Goal: Information Seeking & Learning: Learn about a topic

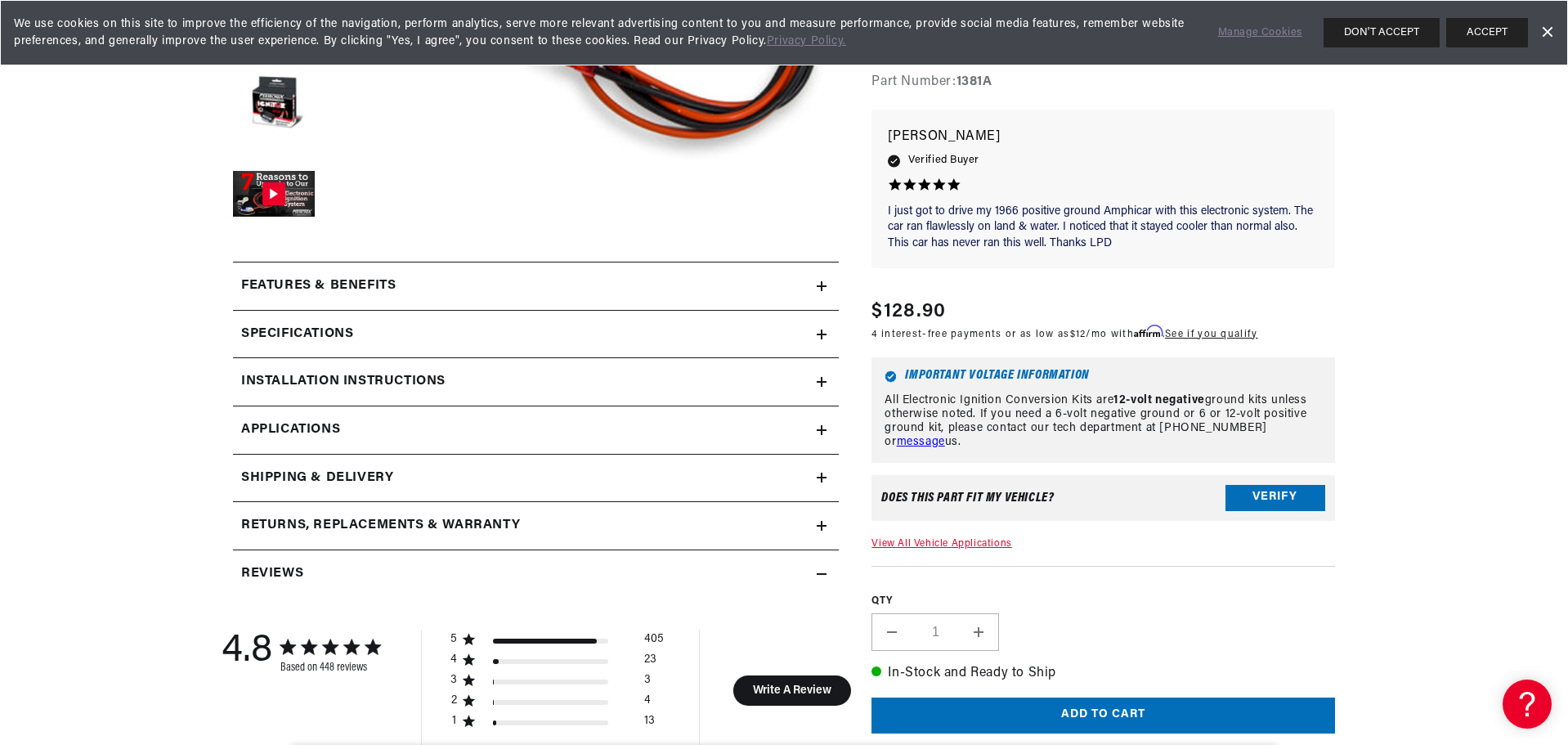
scroll to position [545, 0]
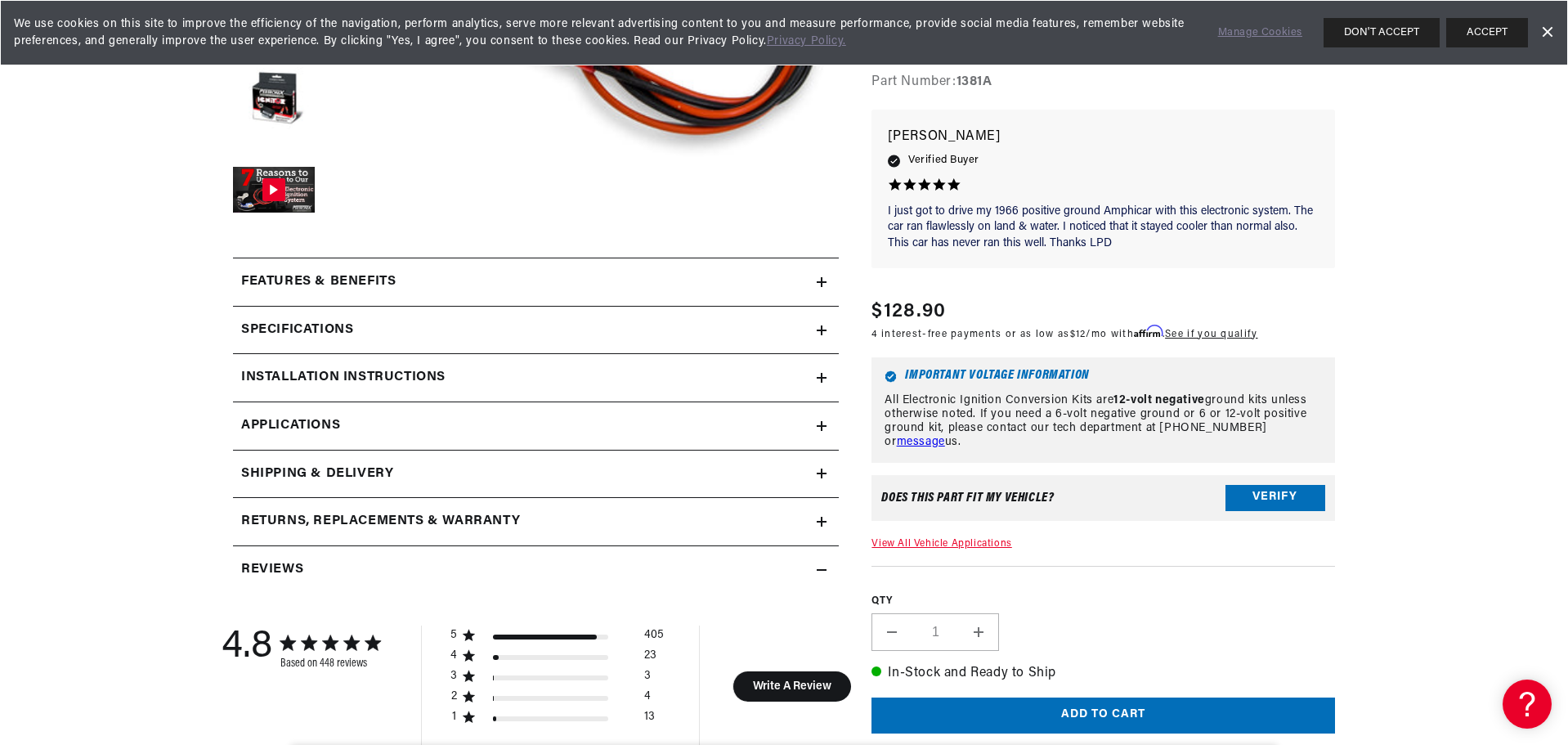
click at [607, 287] on div "Features & Benefits" at bounding box center [524, 282] width 584 height 21
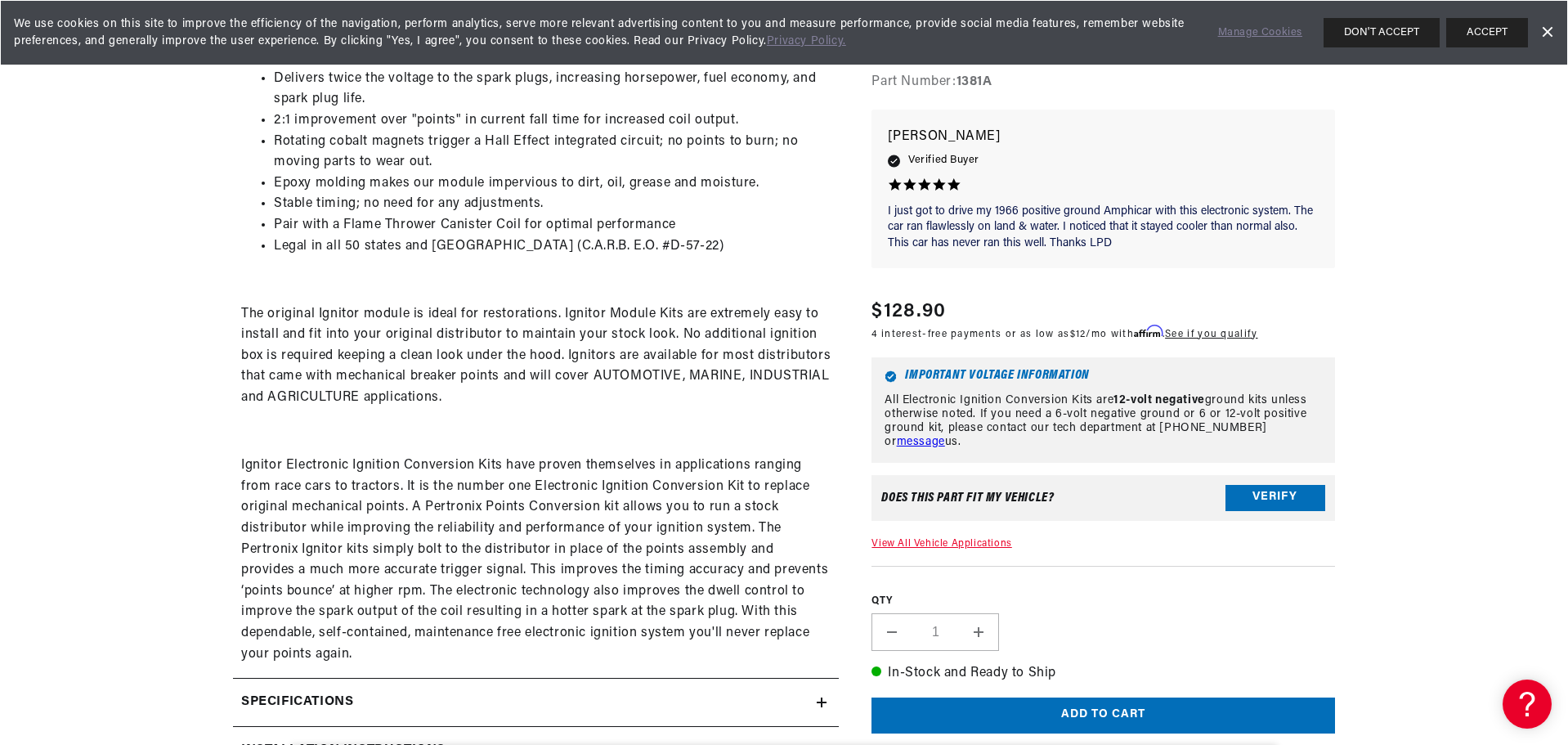
scroll to position [0, 0]
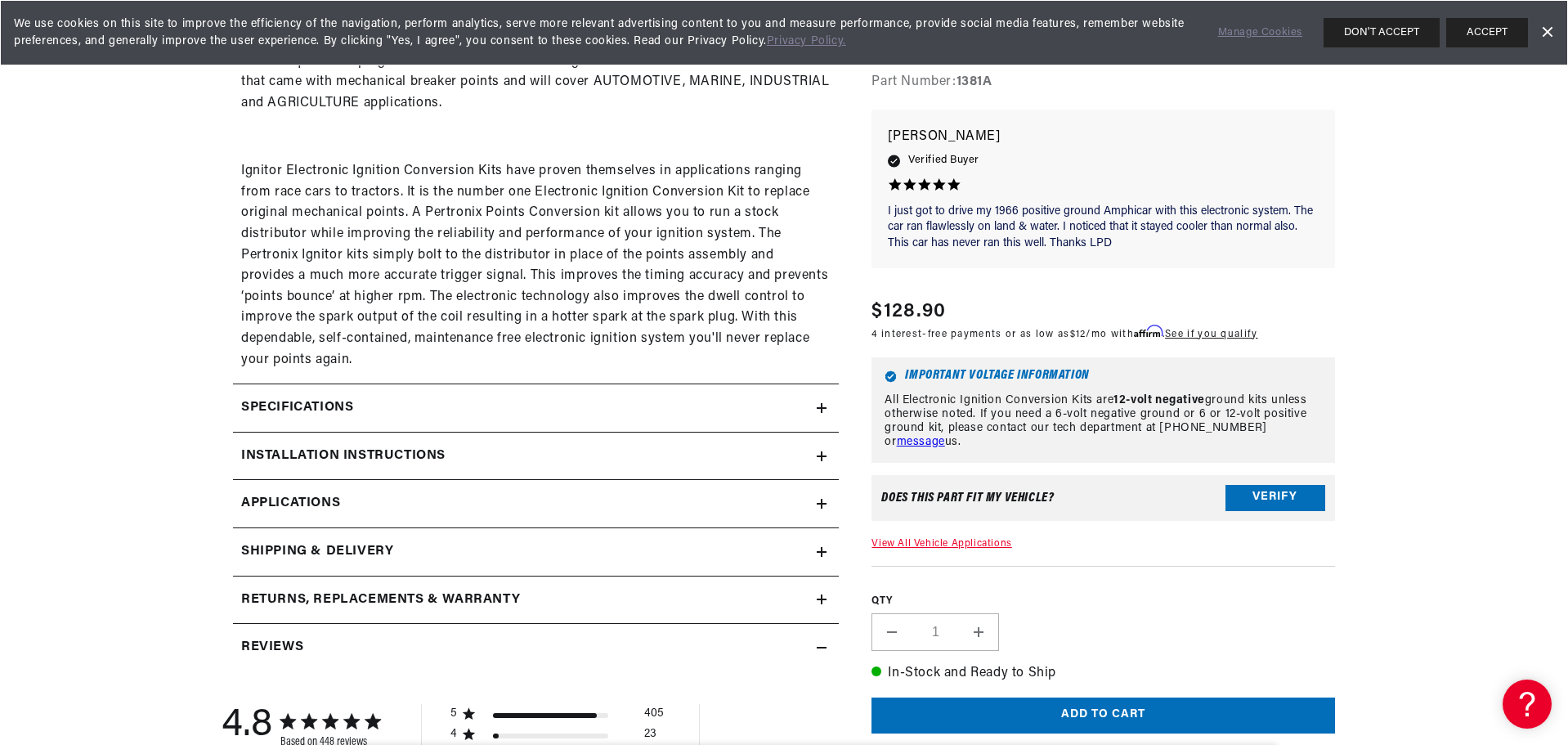
click at [533, 398] on div "Specifications" at bounding box center [524, 408] width 584 height 21
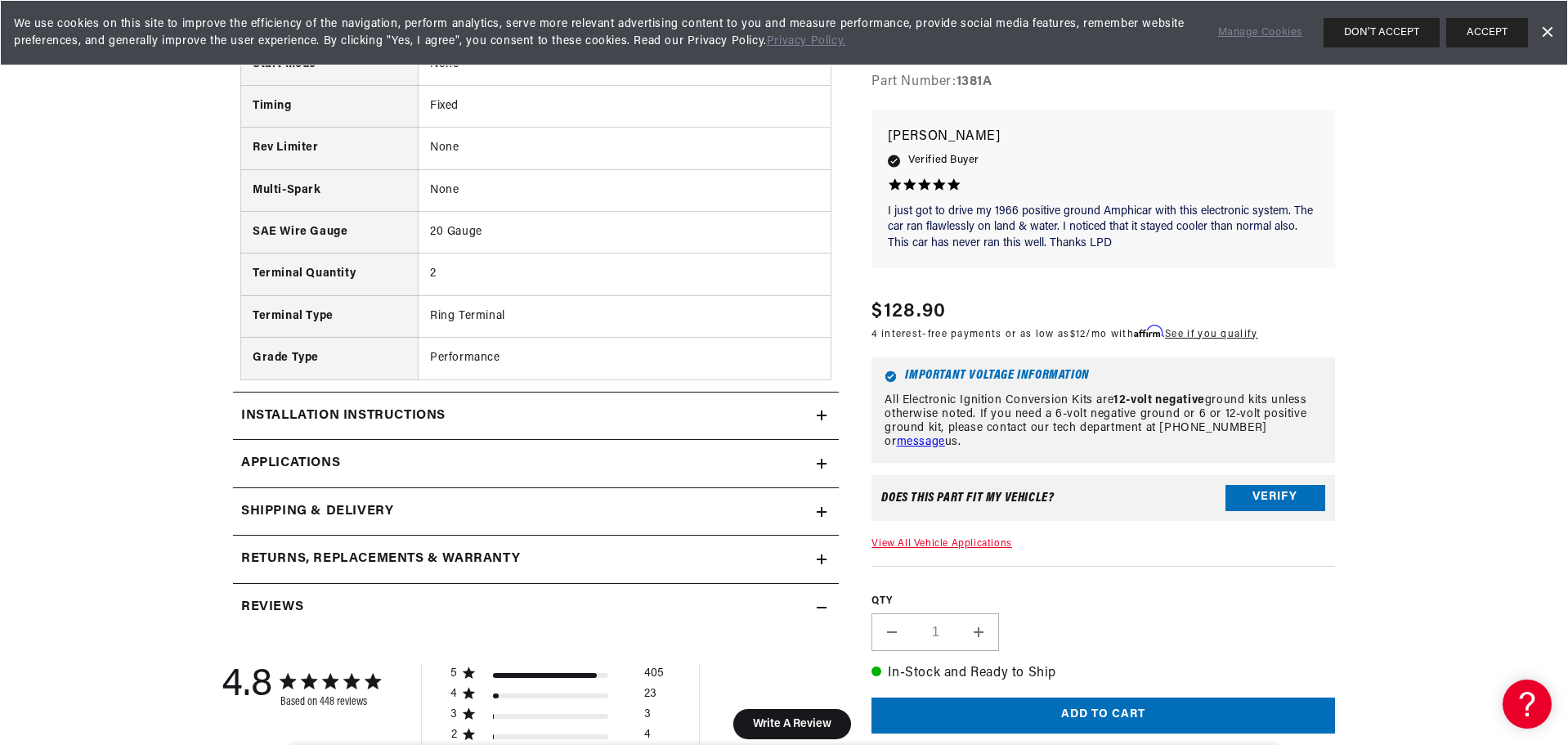
click at [533, 398] on summary "Installation instructions" at bounding box center [535, 415] width 606 height 47
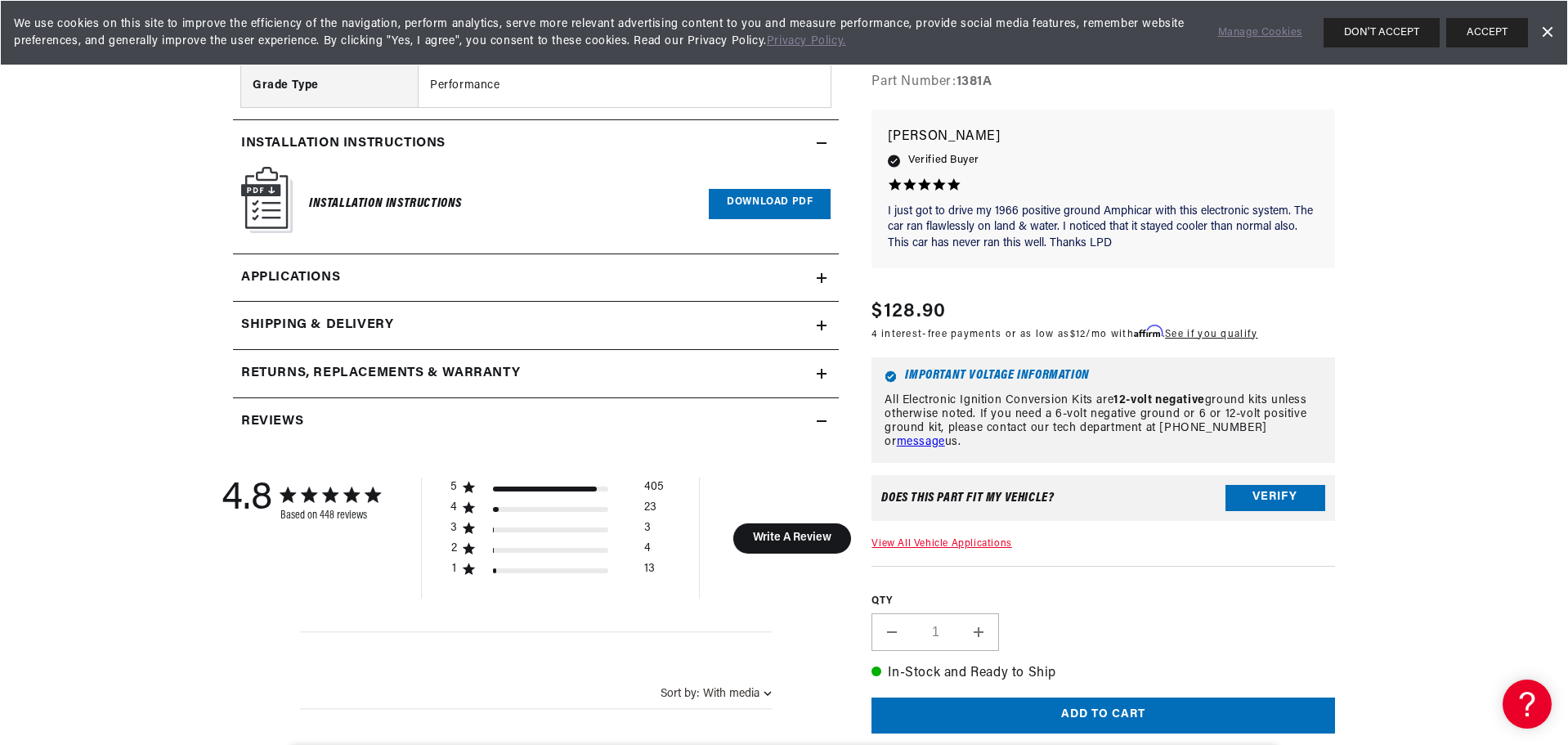
click at [572, 295] on link "Applications" at bounding box center [535, 278] width 606 height 48
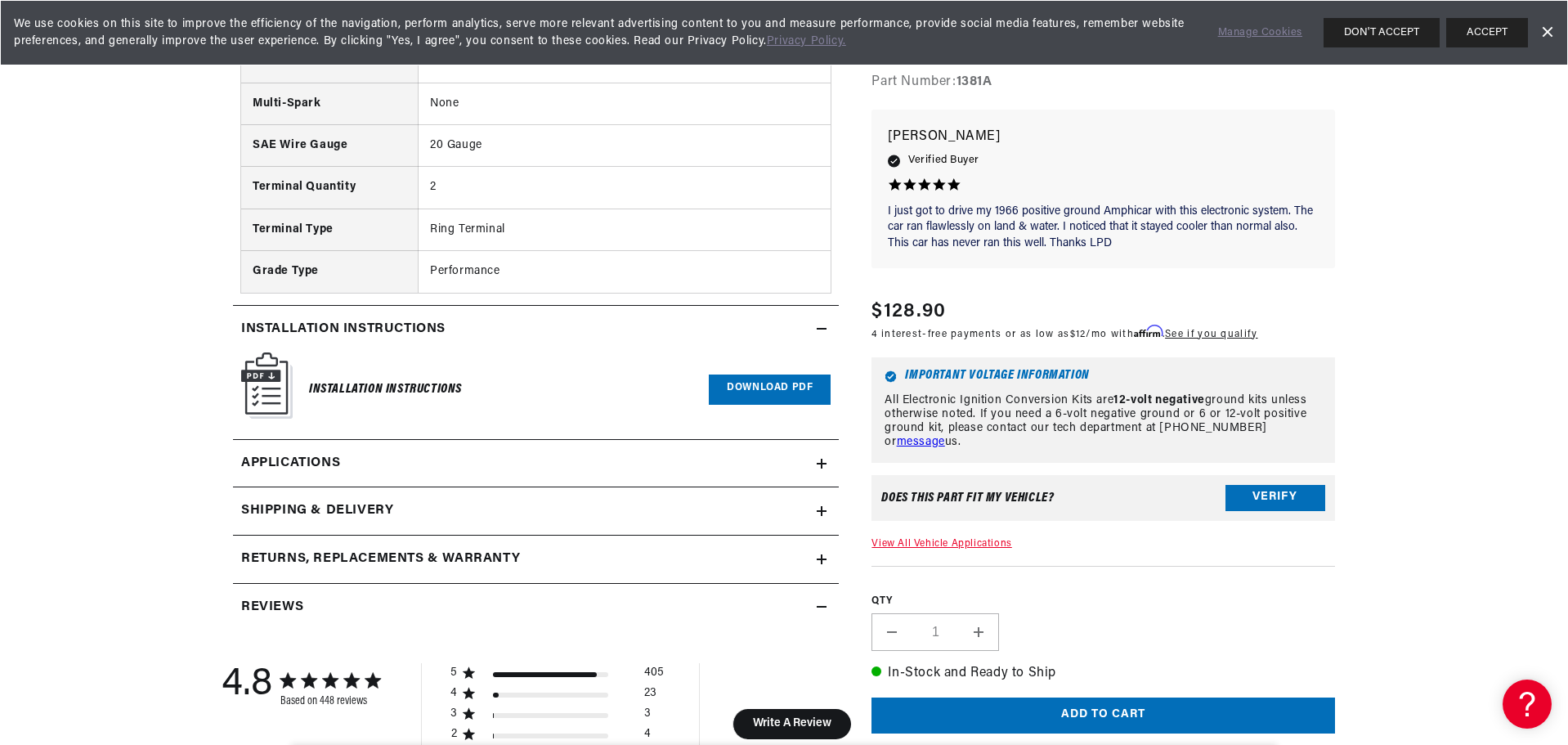
click at [310, 459] on span "Applications" at bounding box center [290, 464] width 99 height 21
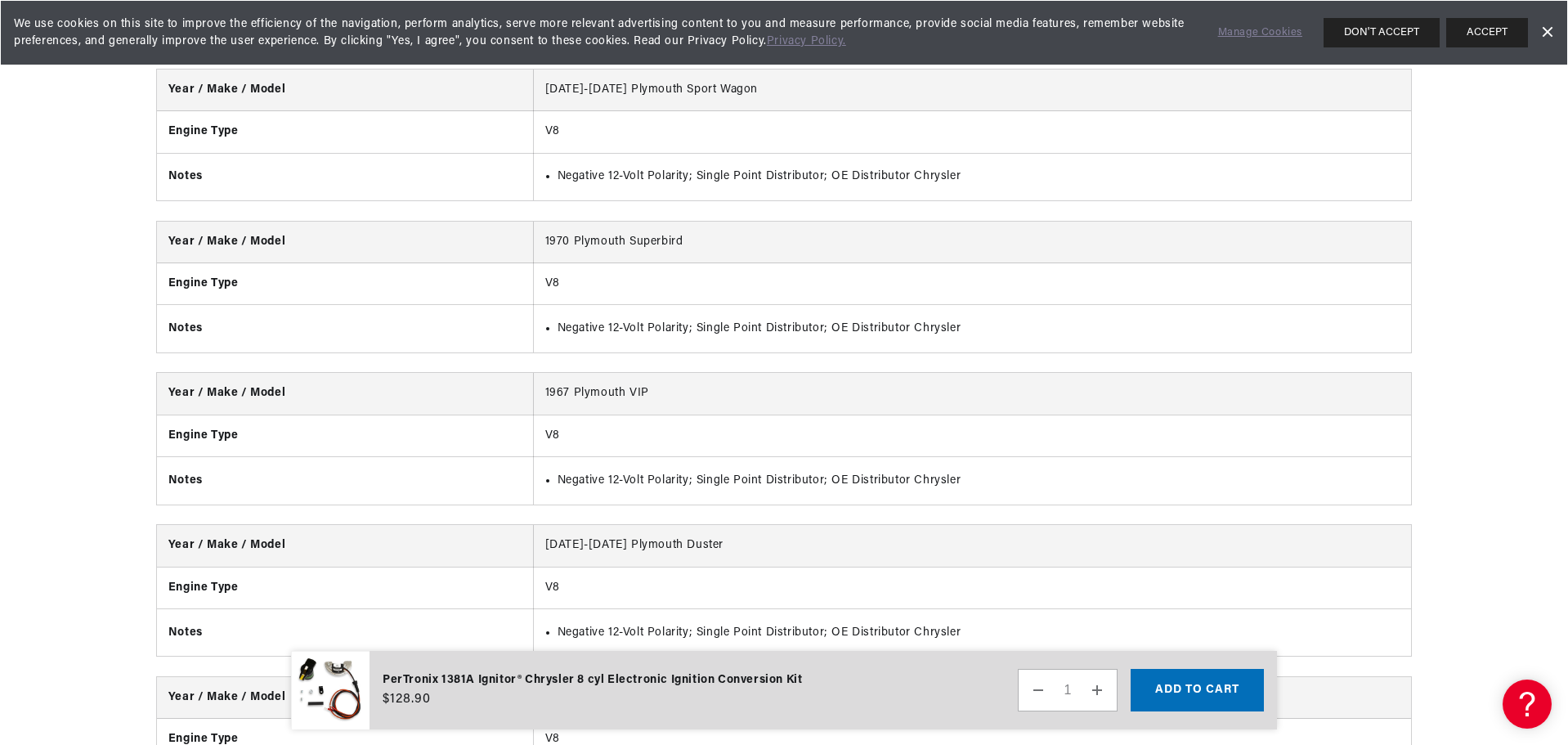
scroll to position [29837, 0]
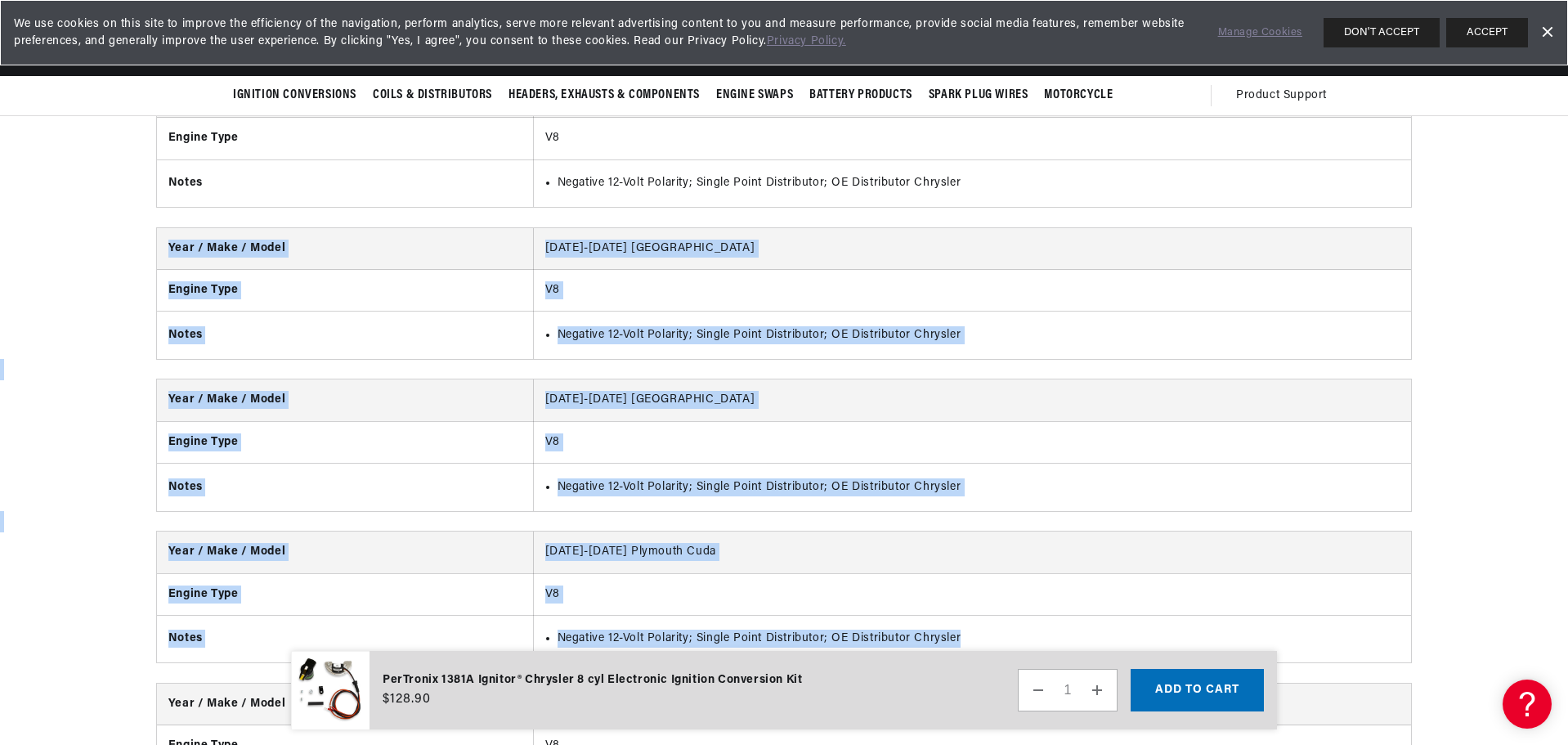
drag, startPoint x: 1555, startPoint y: 651, endPoint x: 1535, endPoint y: 340, distance: 311.6
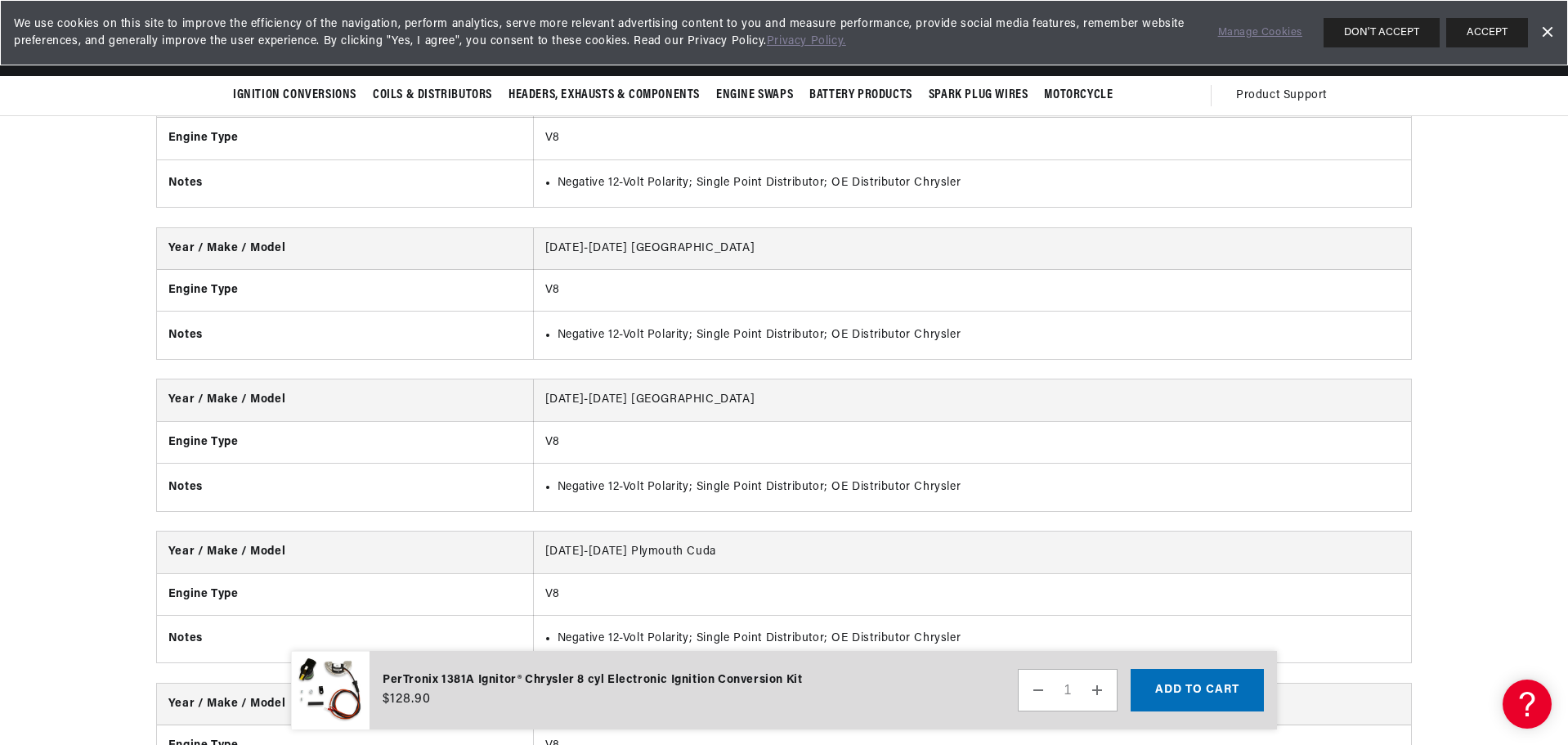
drag, startPoint x: 1549, startPoint y: 263, endPoint x: 1550, endPoint y: 210, distance: 53.0
click at [1483, 39] on button "ACCEPT" at bounding box center [1487, 32] width 81 height 30
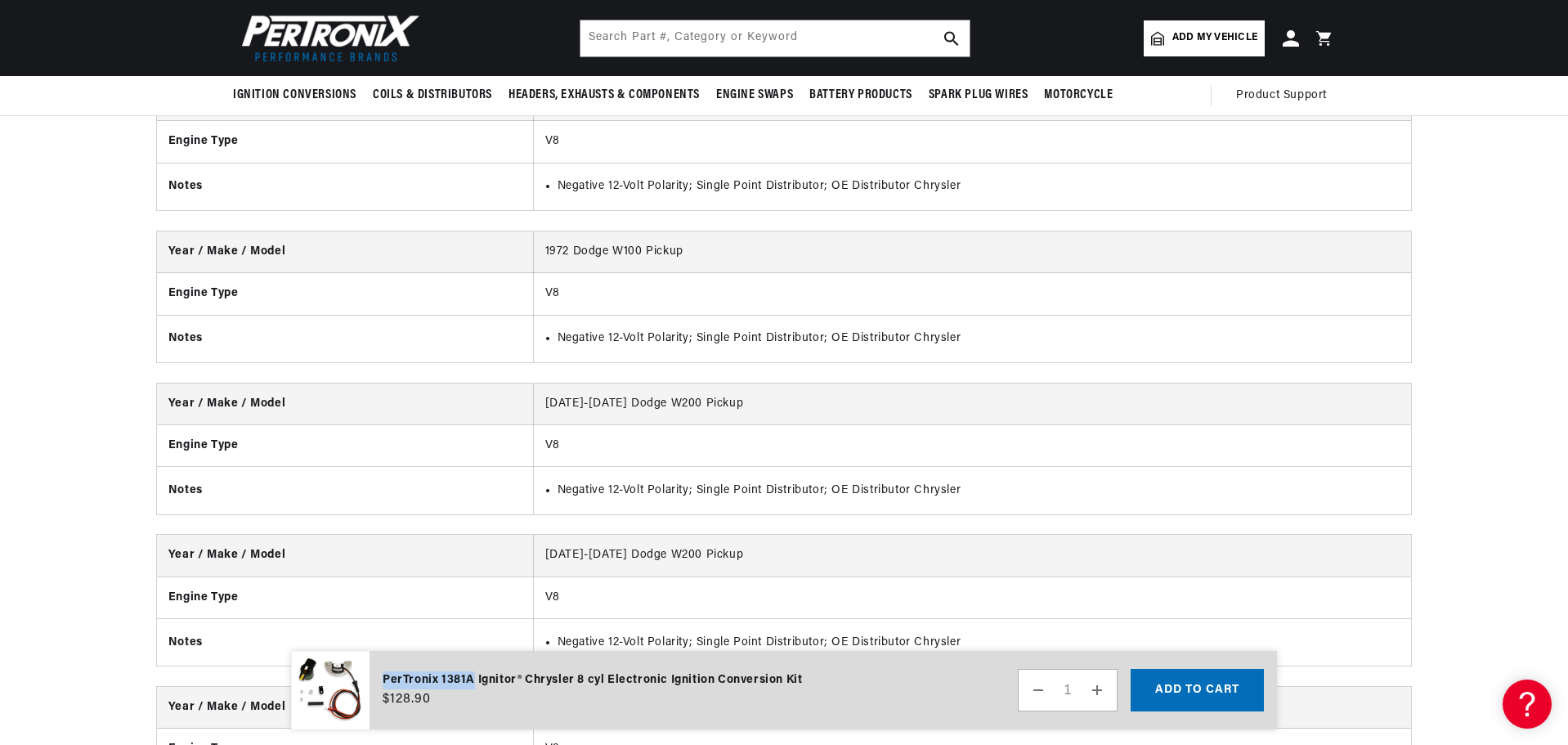
drag, startPoint x: 470, startPoint y: 676, endPoint x: 385, endPoint y: 679, distance: 85.1
click at [385, 679] on div "PerTronix 1381A Ignitor® Chrysler 8 cyl Electronic Ignition Conversion Kit" at bounding box center [592, 681] width 419 height 18
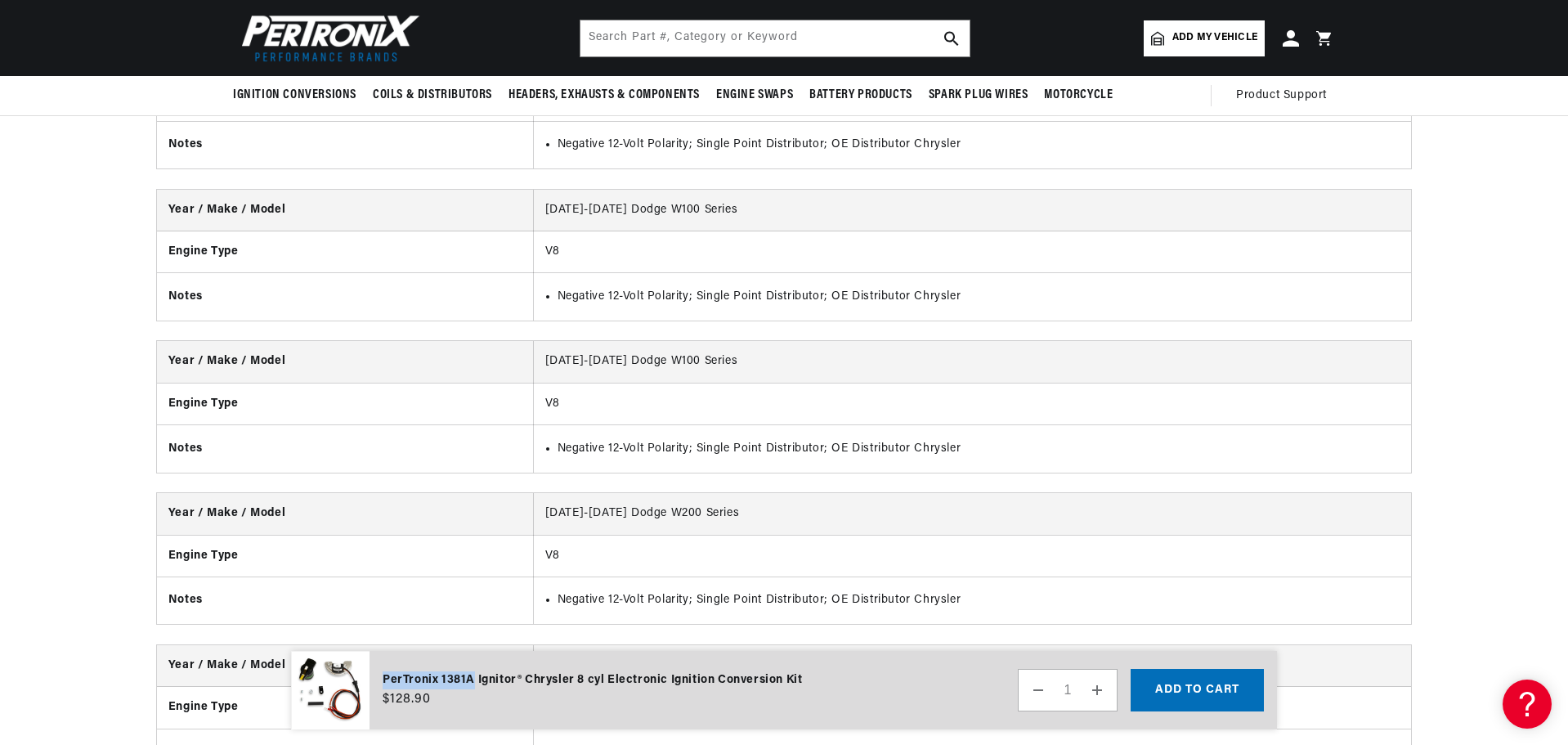
scroll to position [11029, 0]
